Goal: Task Accomplishment & Management: Manage account settings

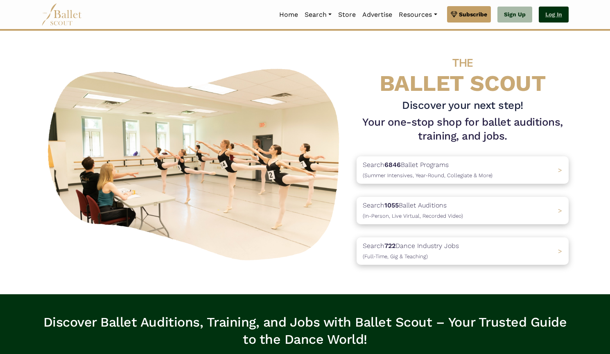
click at [548, 18] on link "Log In" at bounding box center [554, 15] width 30 height 16
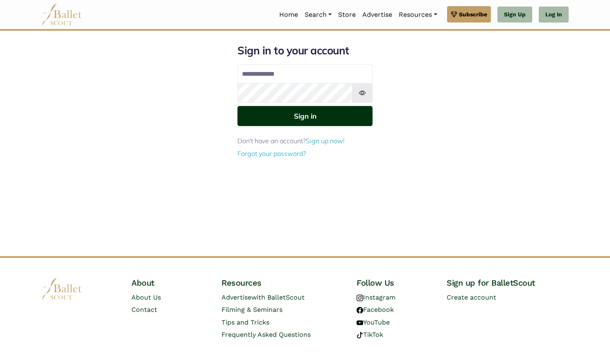
type input "**********"
click at [341, 118] on button "Sign in" at bounding box center [304, 116] width 135 height 20
